Goal: Information Seeking & Learning: Learn about a topic

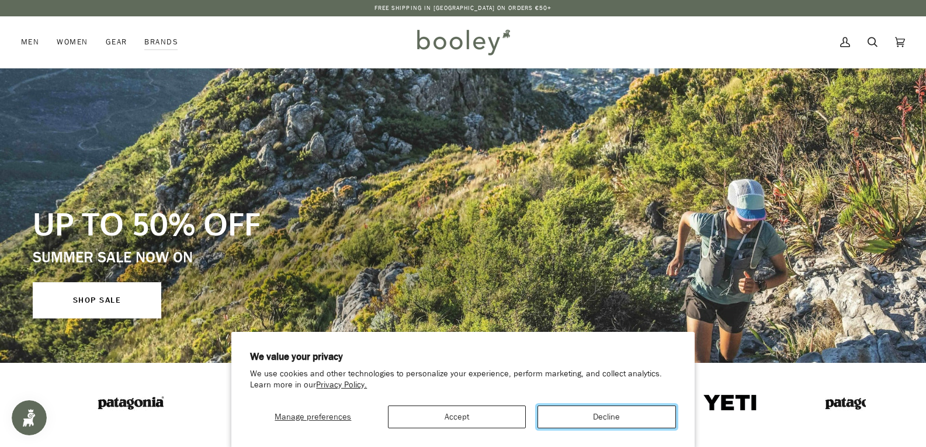
click at [605, 412] on button "Decline" at bounding box center [606, 416] width 138 height 23
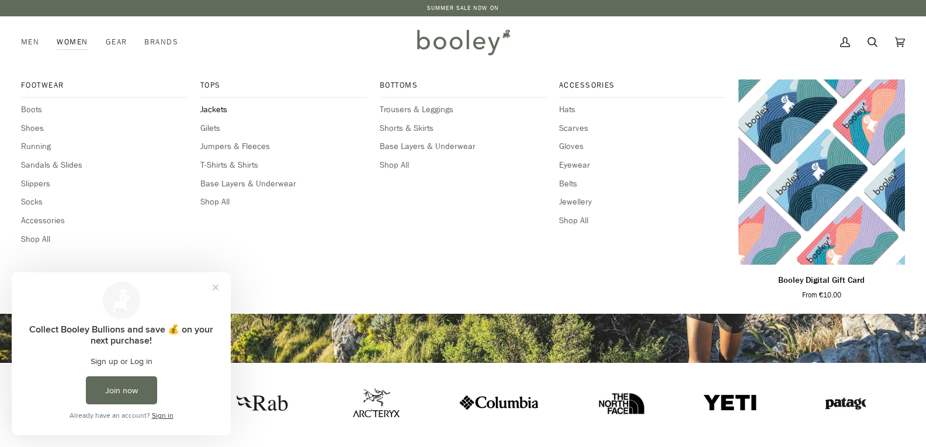
click at [211, 109] on span "Jackets" at bounding box center [283, 109] width 166 height 13
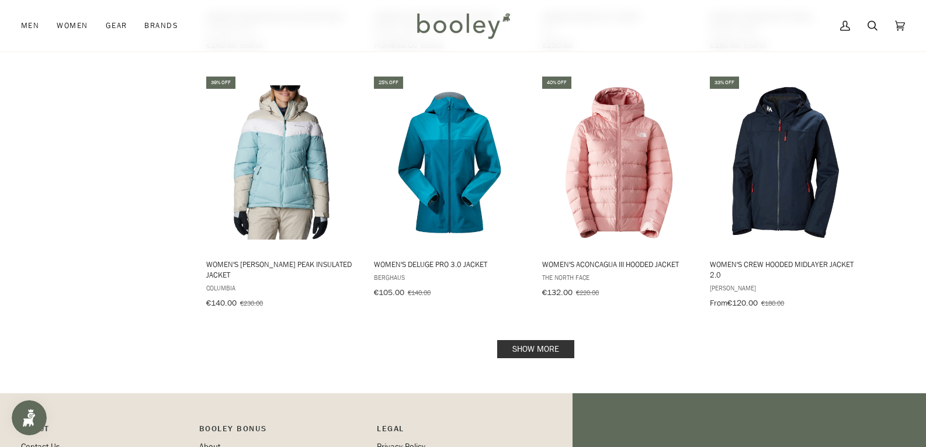
scroll to position [1192, 0]
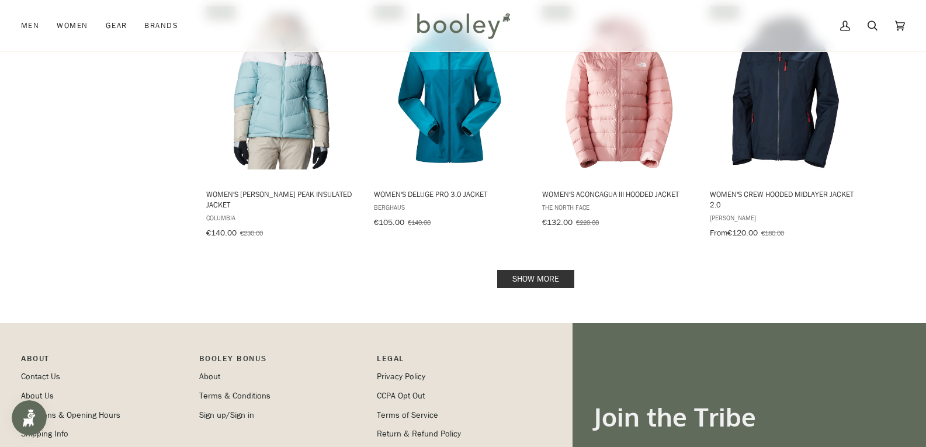
click at [536, 270] on link "Show more" at bounding box center [535, 279] width 77 height 18
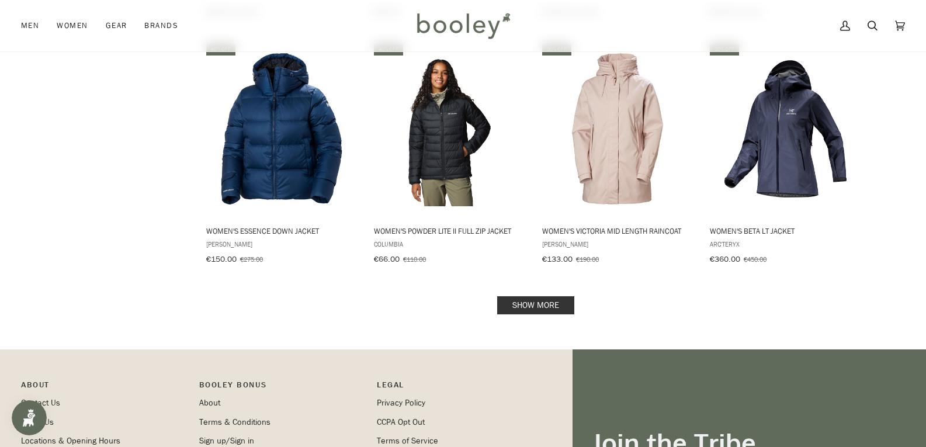
scroll to position [2430, 0]
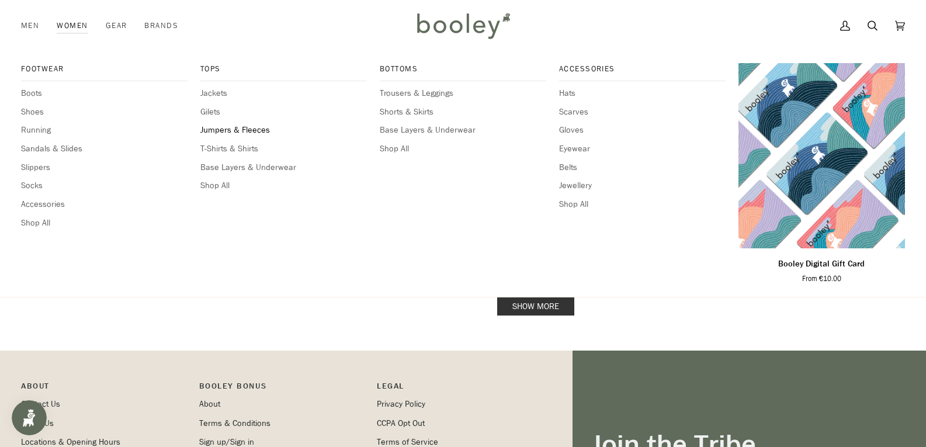
click at [209, 131] on span "Jumpers & Fleeces" at bounding box center [283, 130] width 166 height 13
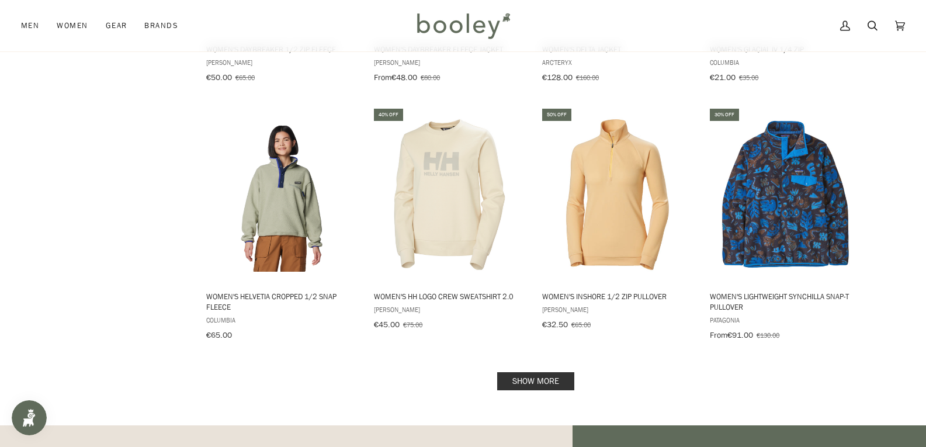
scroll to position [1122, 0]
click at [527, 372] on link "Show more" at bounding box center [535, 381] width 77 height 18
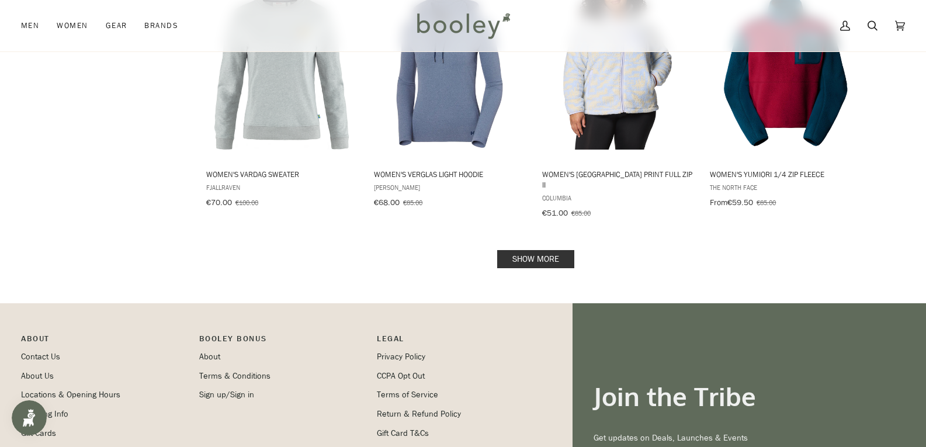
scroll to position [2524, 0]
